Goal: Information Seeking & Learning: Learn about a topic

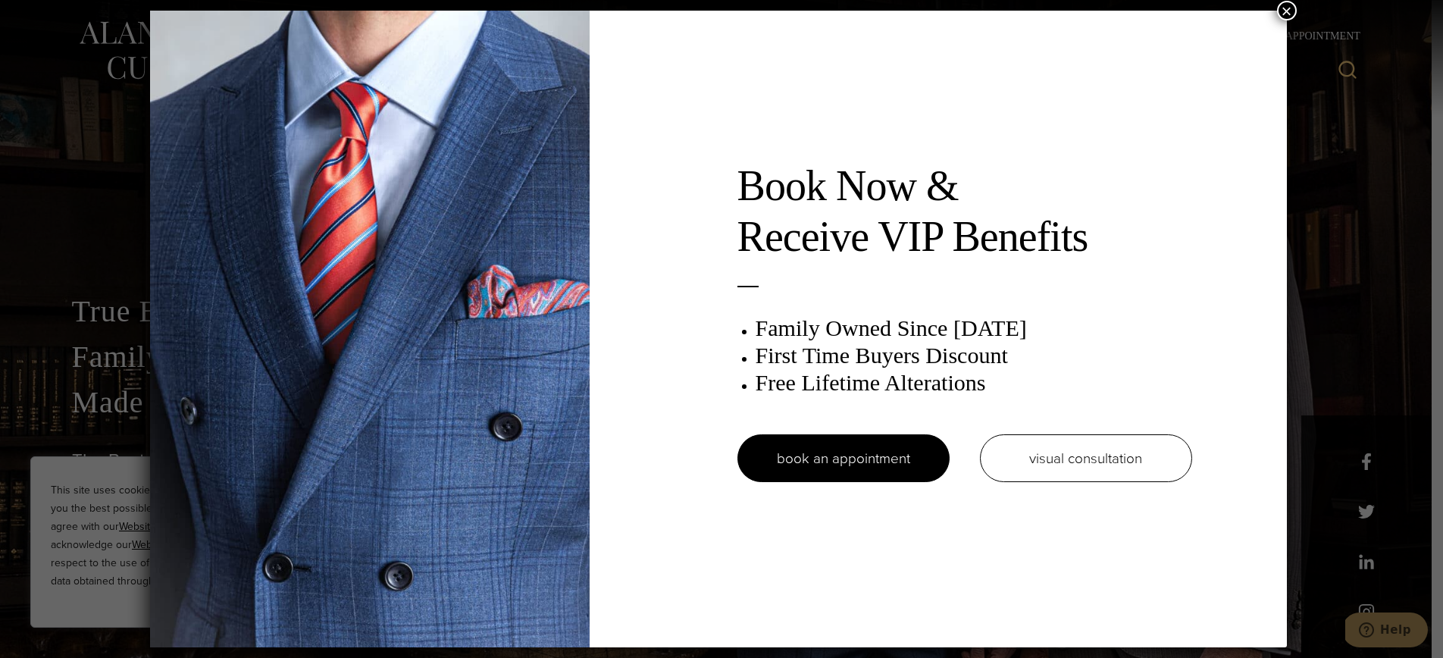
click at [1315, 3] on div "Book Now & Receive VIP Benefits Family Owned Since 1913 First Time Buyers Disco…" at bounding box center [721, 329] width 1443 height 658
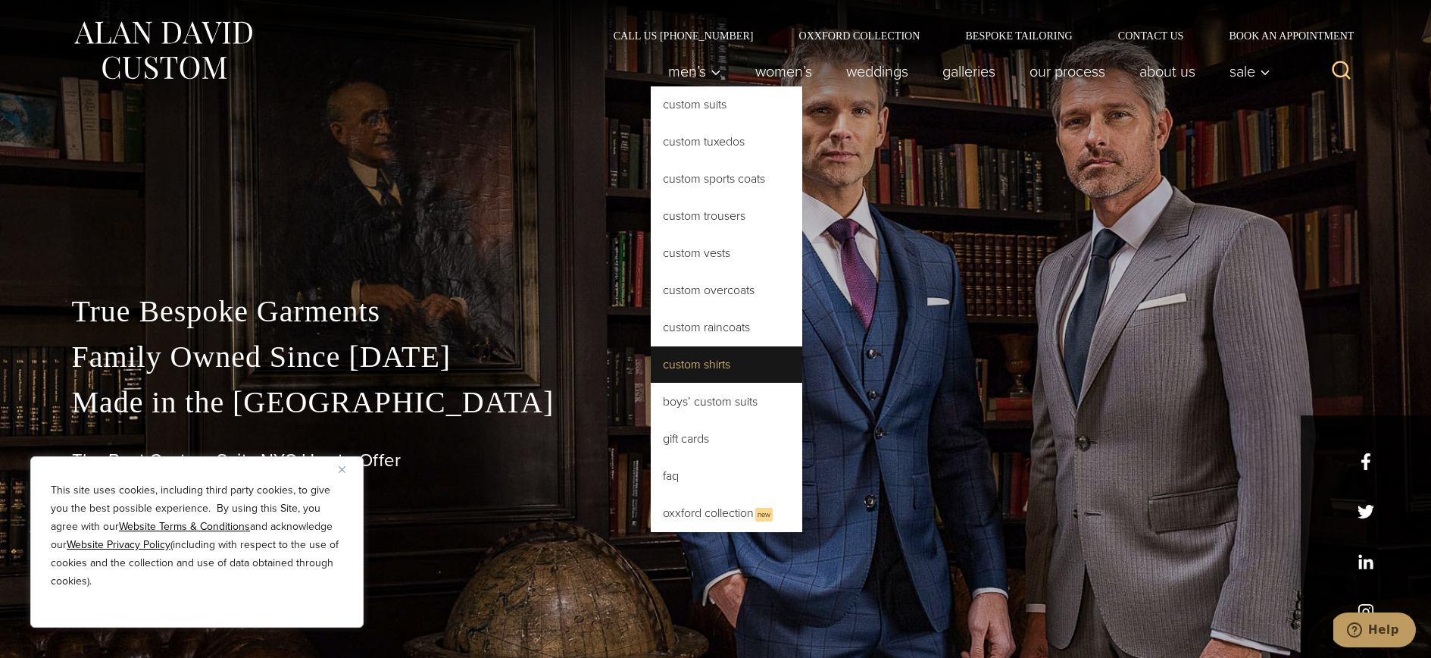
click at [710, 365] on link "Custom Shirts" at bounding box center [727, 364] width 152 height 36
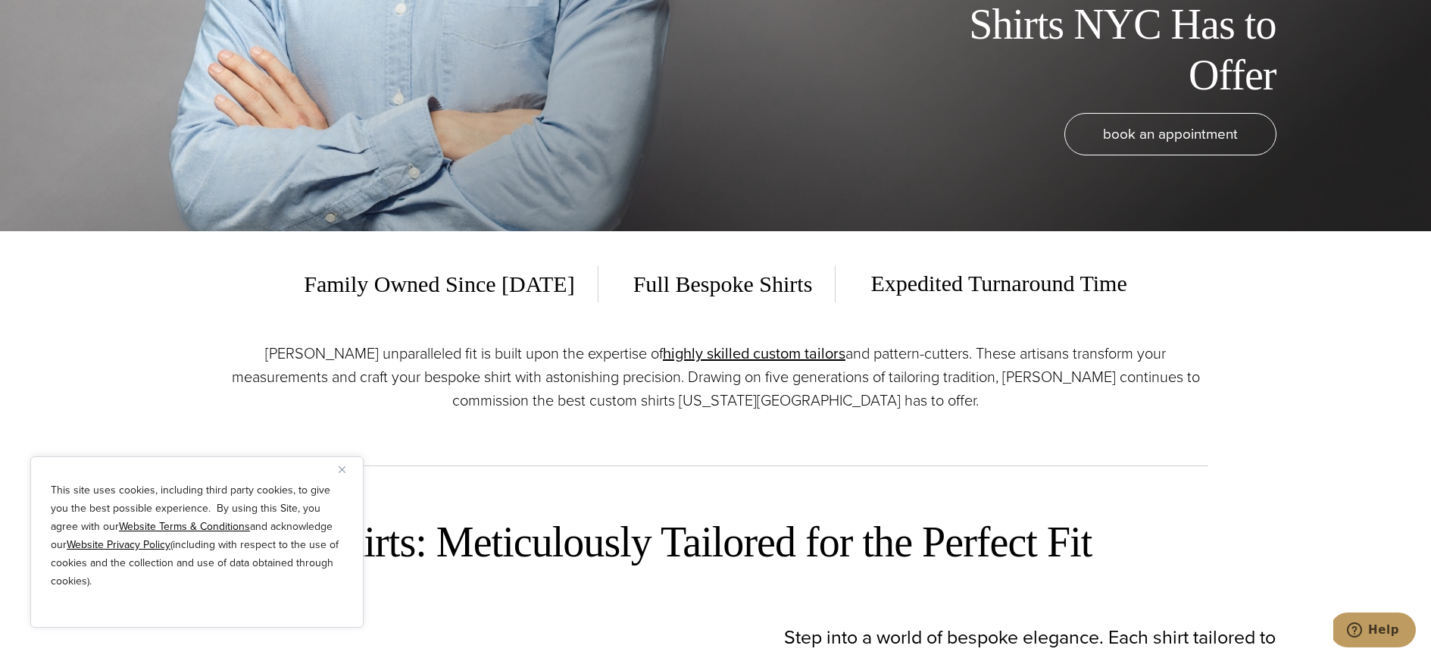
scroll to position [430, 0]
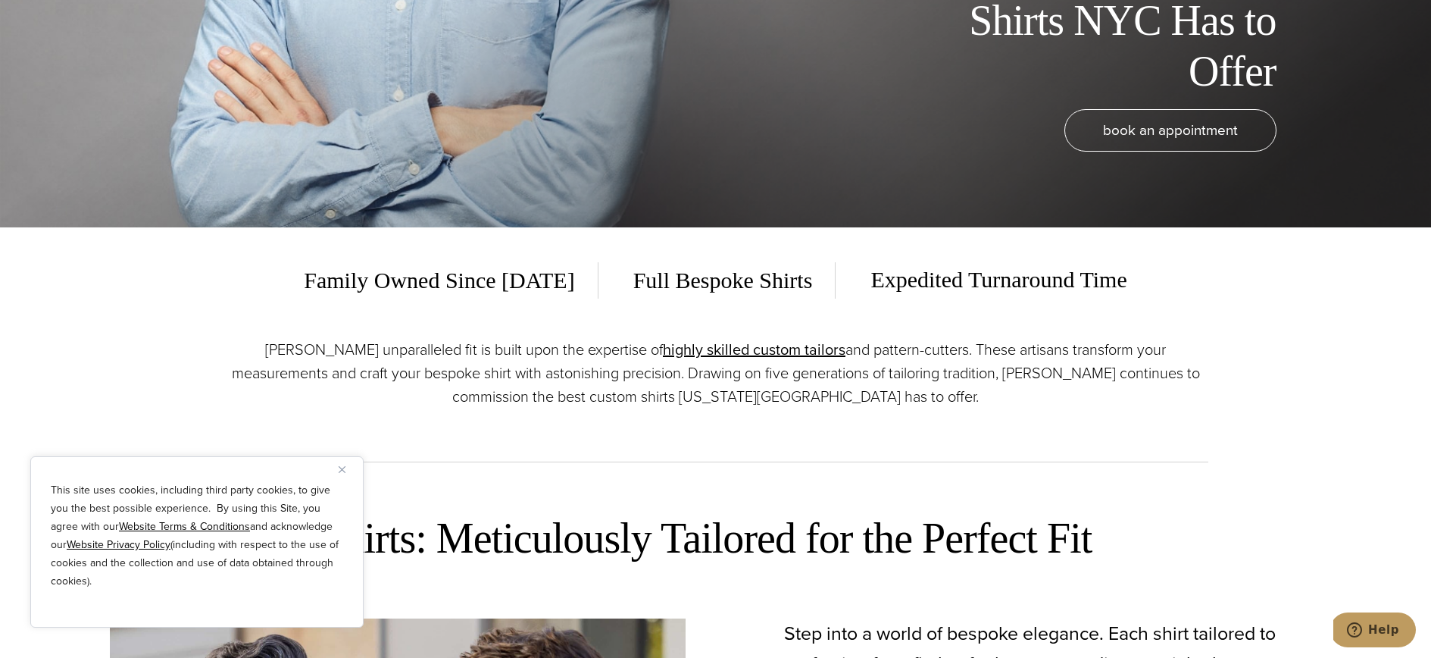
click at [341, 469] on img "Close" at bounding box center [342, 469] width 7 height 7
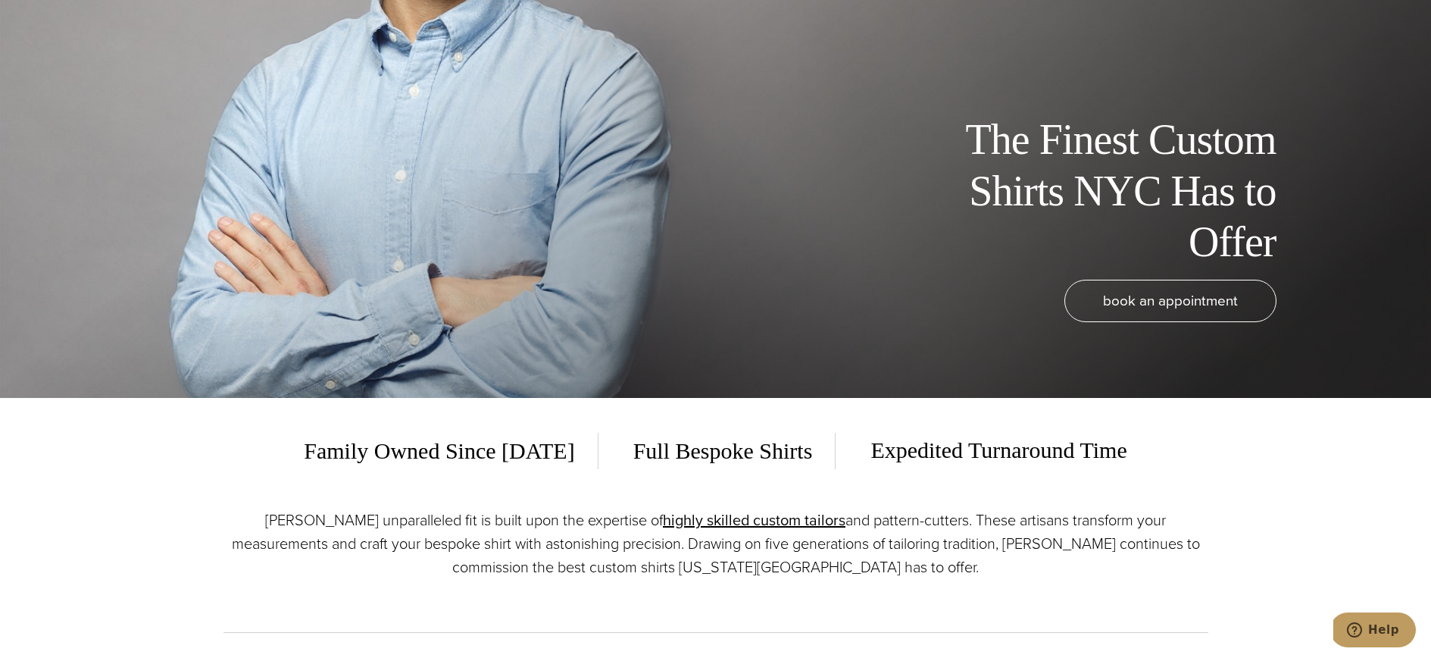
scroll to position [0, 0]
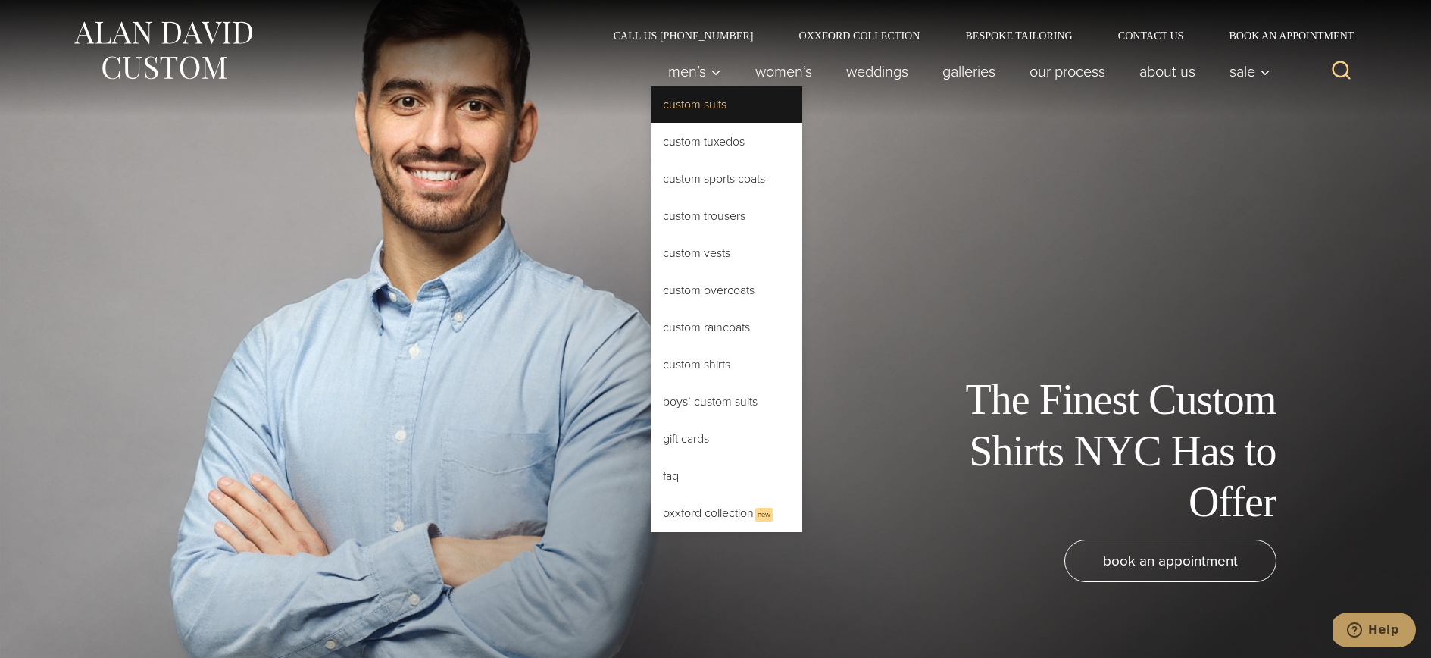
click at [694, 113] on link "Custom Suits" at bounding box center [727, 104] width 152 height 36
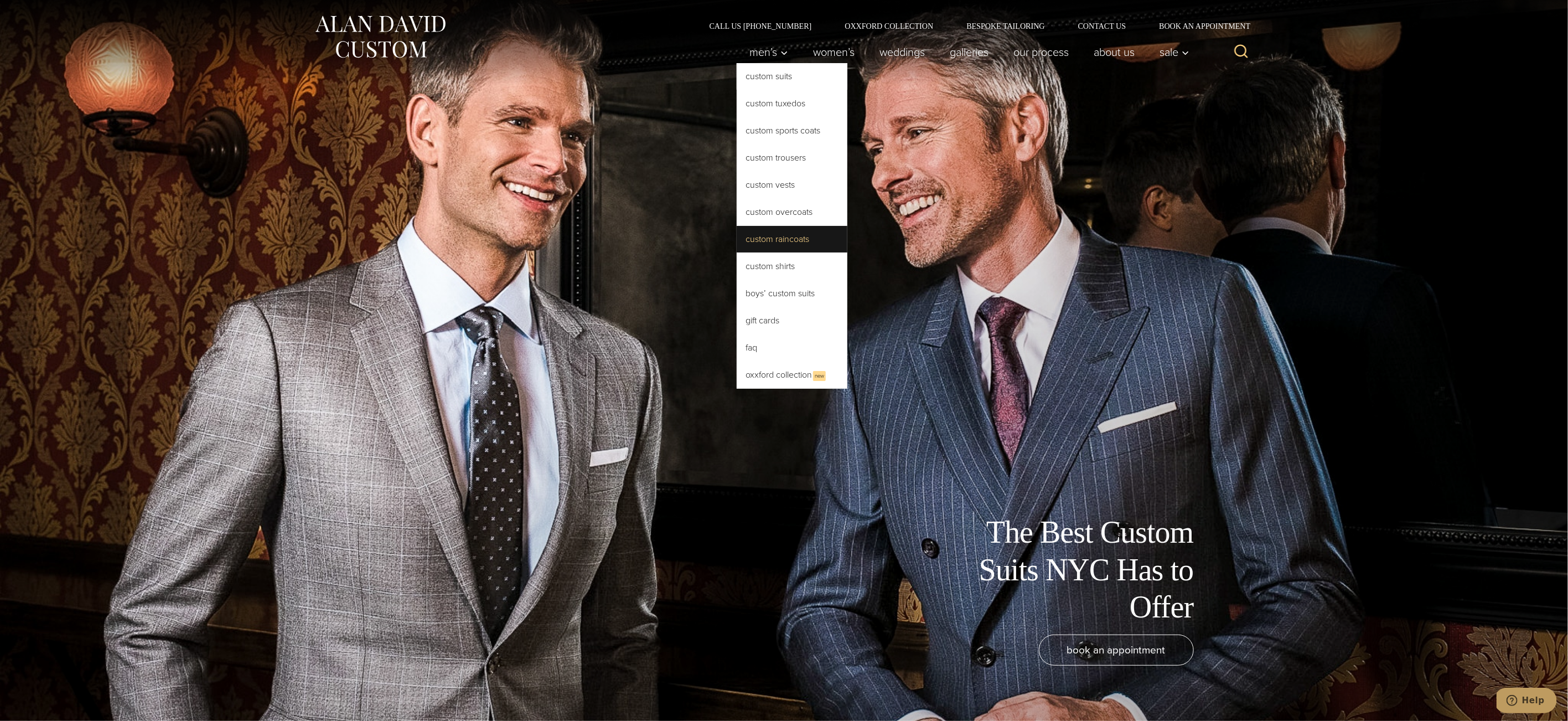
click at [789, 236] on link "Custom Raincoats" at bounding box center [792, 239] width 111 height 26
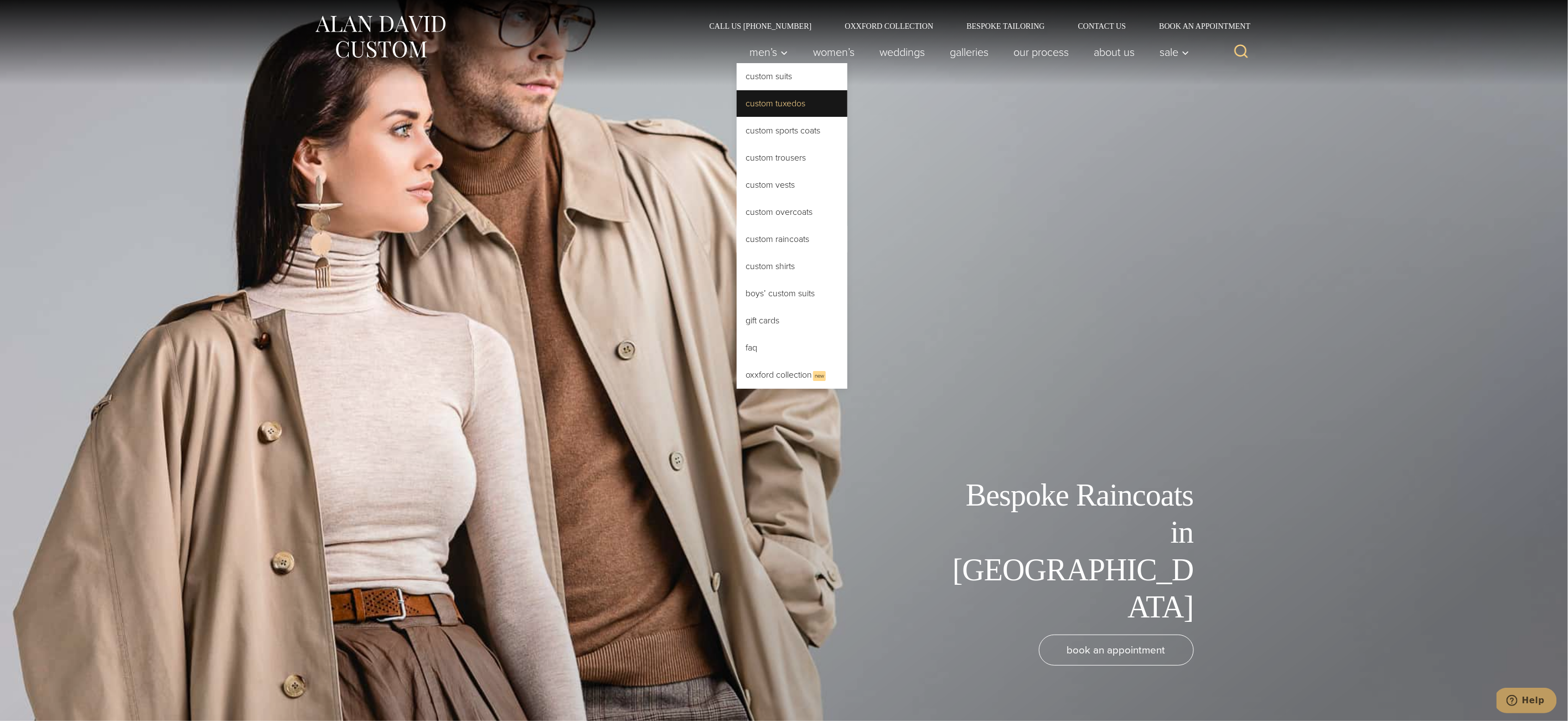
click at [778, 107] on link "Custom Tuxedos" at bounding box center [792, 104] width 111 height 26
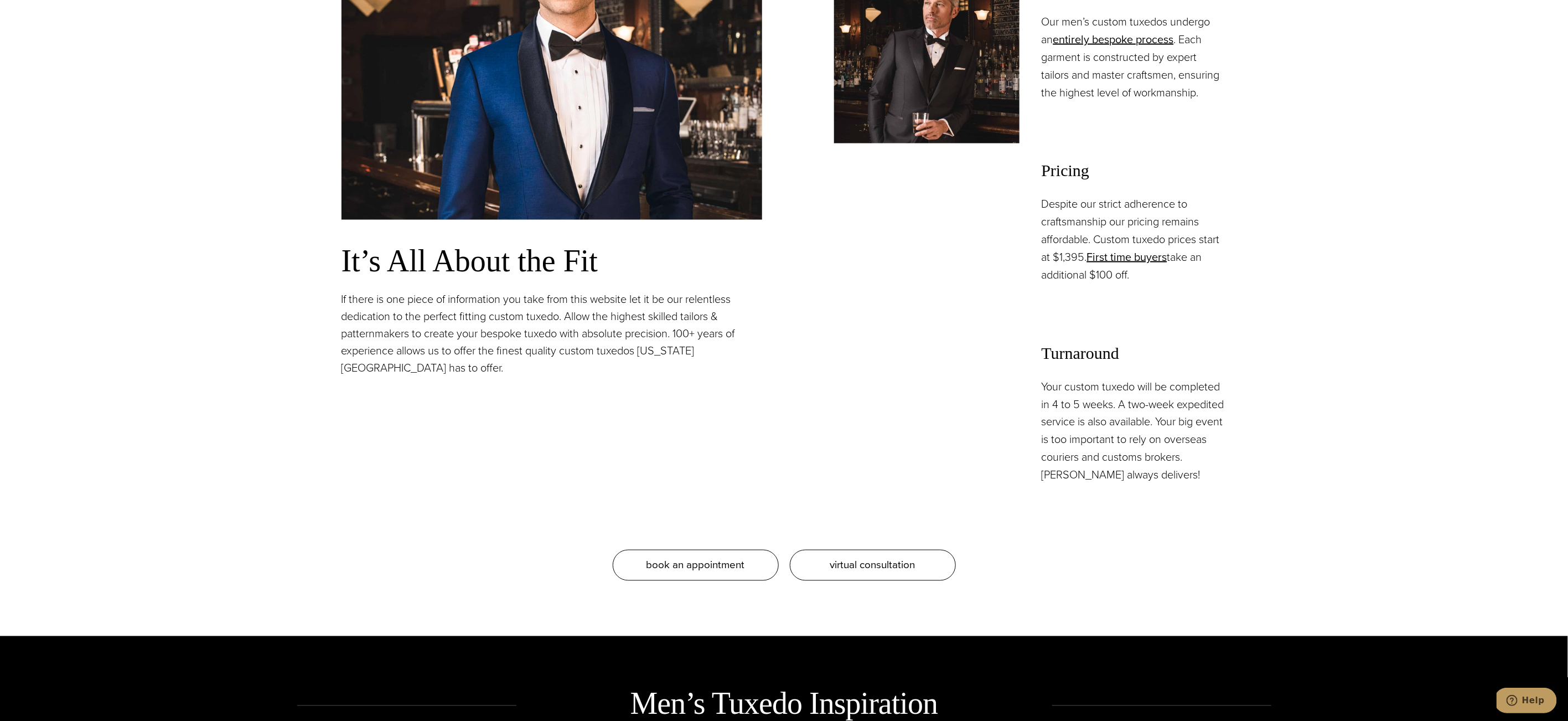
scroll to position [1150, 0]
